Goal: Task Accomplishment & Management: Manage account settings

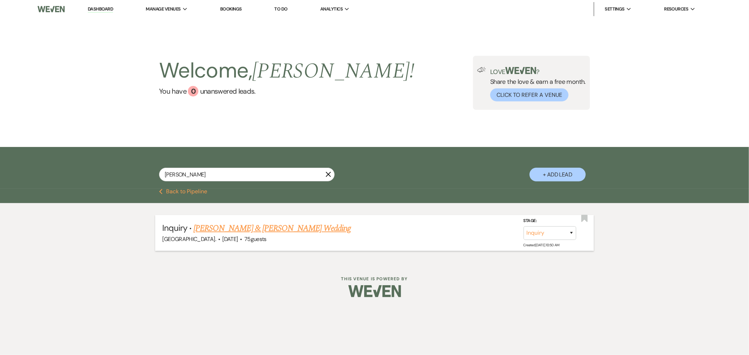
type input "[PERSON_NAME]"
click at [251, 232] on link "[PERSON_NAME] & [PERSON_NAME] Wedding" at bounding box center [272, 228] width 157 height 13
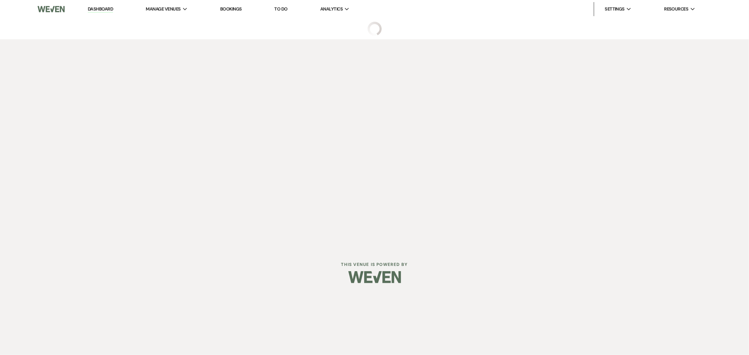
select select "5"
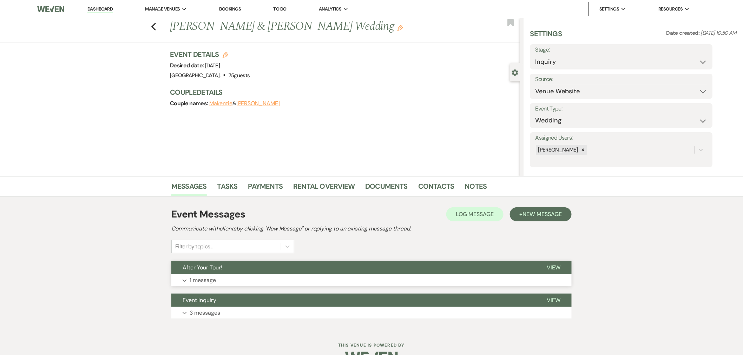
click at [300, 272] on button "After Your Tour!" at bounding box center [353, 267] width 364 height 13
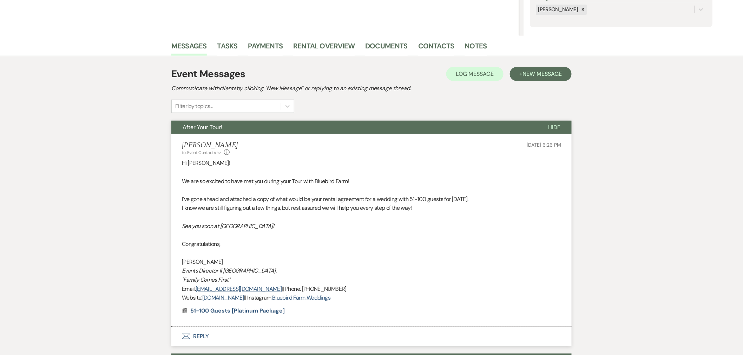
scroll to position [156, 0]
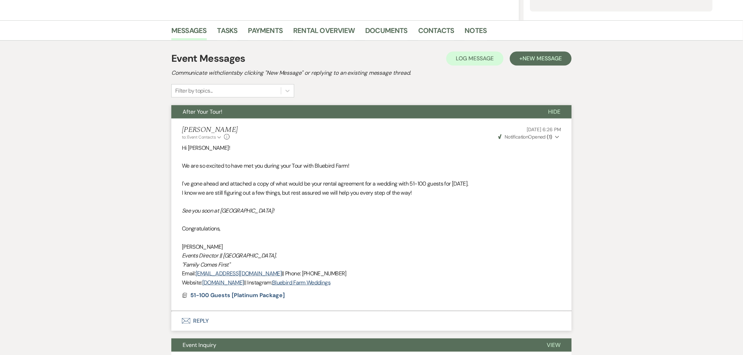
click at [346, 114] on button "After Your Tour!" at bounding box center [354, 111] width 366 height 13
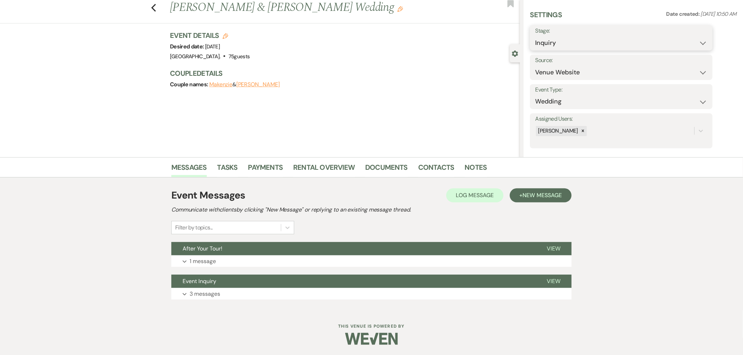
click at [571, 40] on select "Inquiry Follow Up Tour Requested Tour Confirmed Toured Proposal Sent Booked Lost" at bounding box center [621, 43] width 172 height 14
select select "6"
click at [535, 36] on select "Inquiry Follow Up Tour Requested Tour Confirmed Toured Proposal Sent Booked Lost" at bounding box center [621, 43] width 172 height 14
click at [690, 37] on button "Save" at bounding box center [693, 38] width 40 height 14
